Goal: Task Accomplishment & Management: Manage account settings

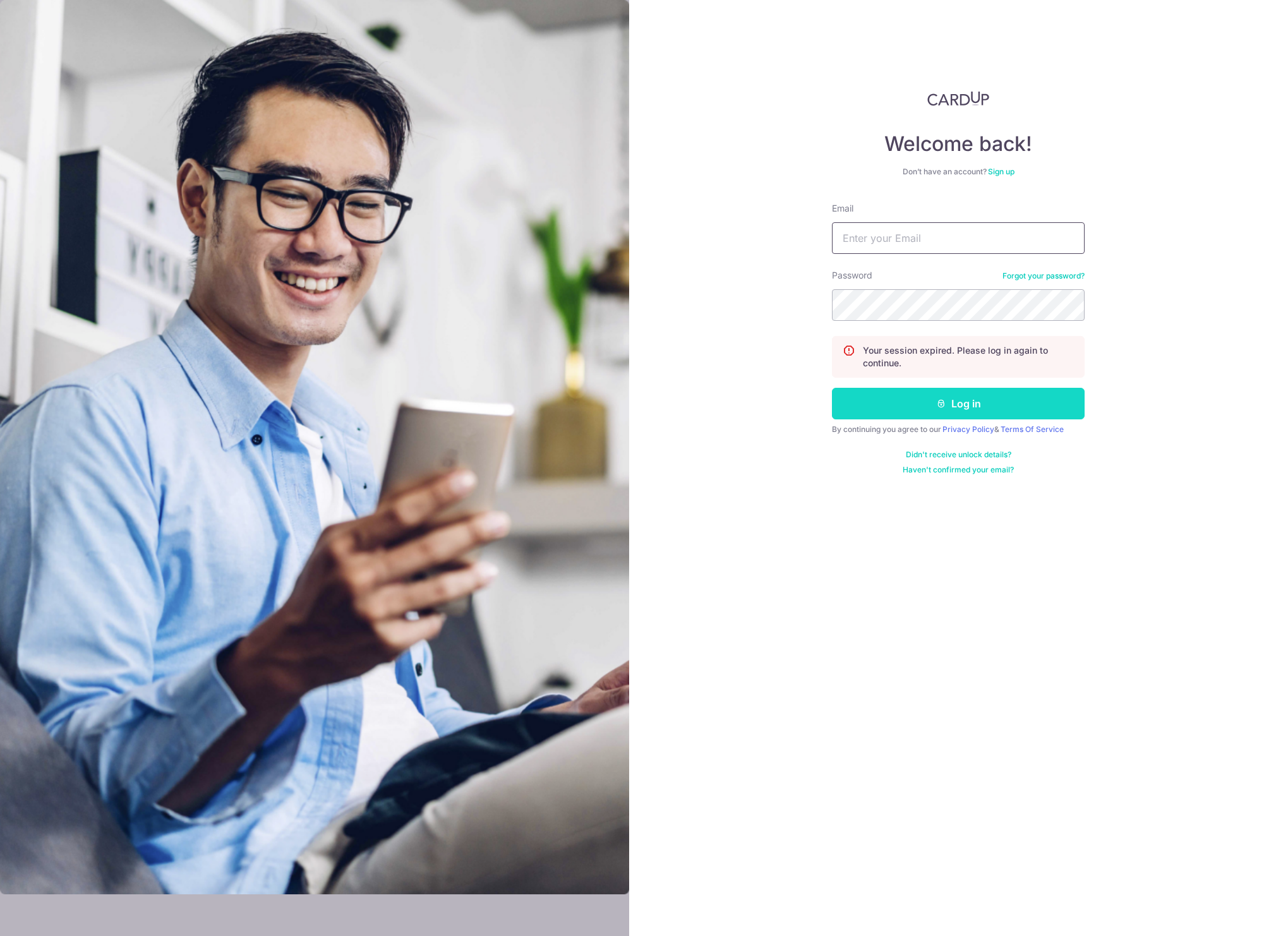
type input "[EMAIL_ADDRESS][DOMAIN_NAME]"
click at [1065, 405] on button "Log in" at bounding box center [958, 403] width 252 height 32
